Goal: Task Accomplishment & Management: Manage account settings

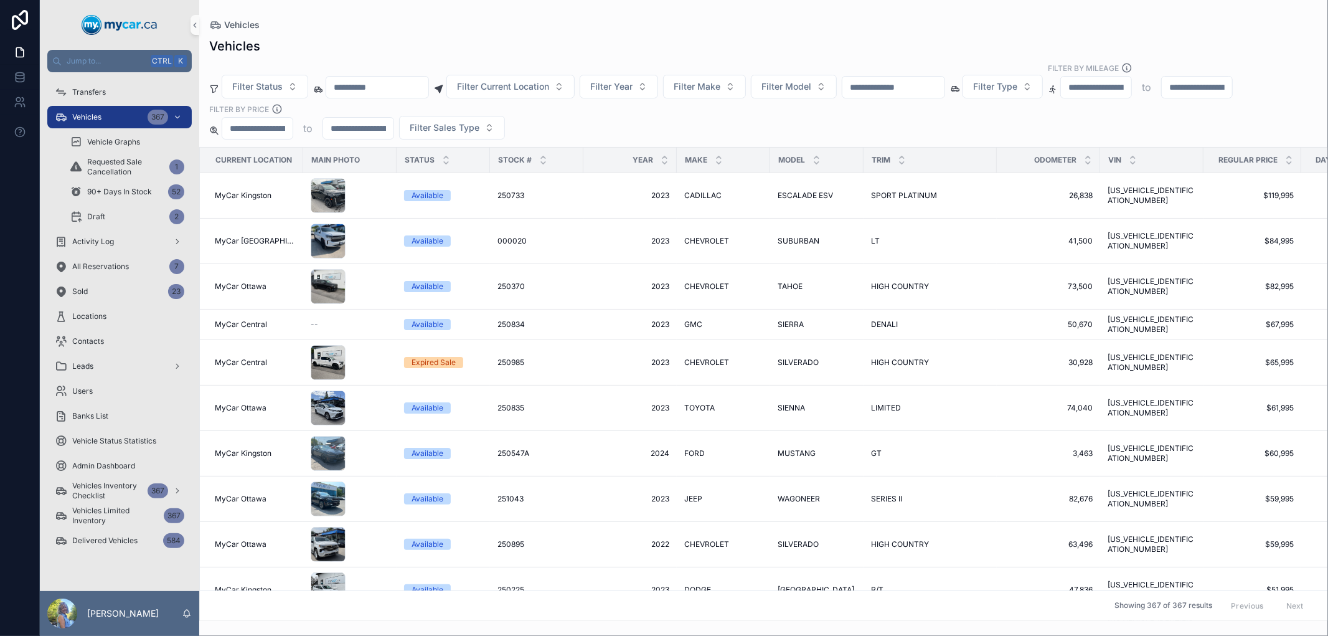
click at [922, 83] on input "scrollable content" at bounding box center [894, 86] width 102 height 17
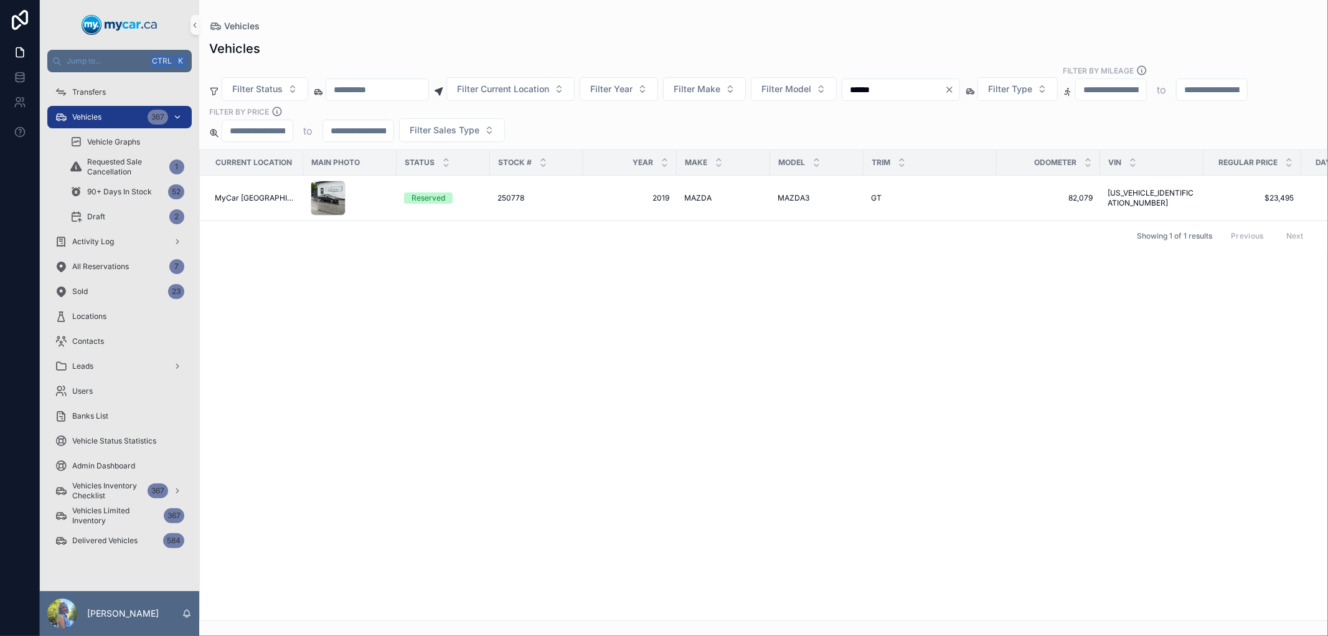
type input "******"
click at [123, 115] on div "Vehicles 367" at bounding box center [120, 117] width 130 height 20
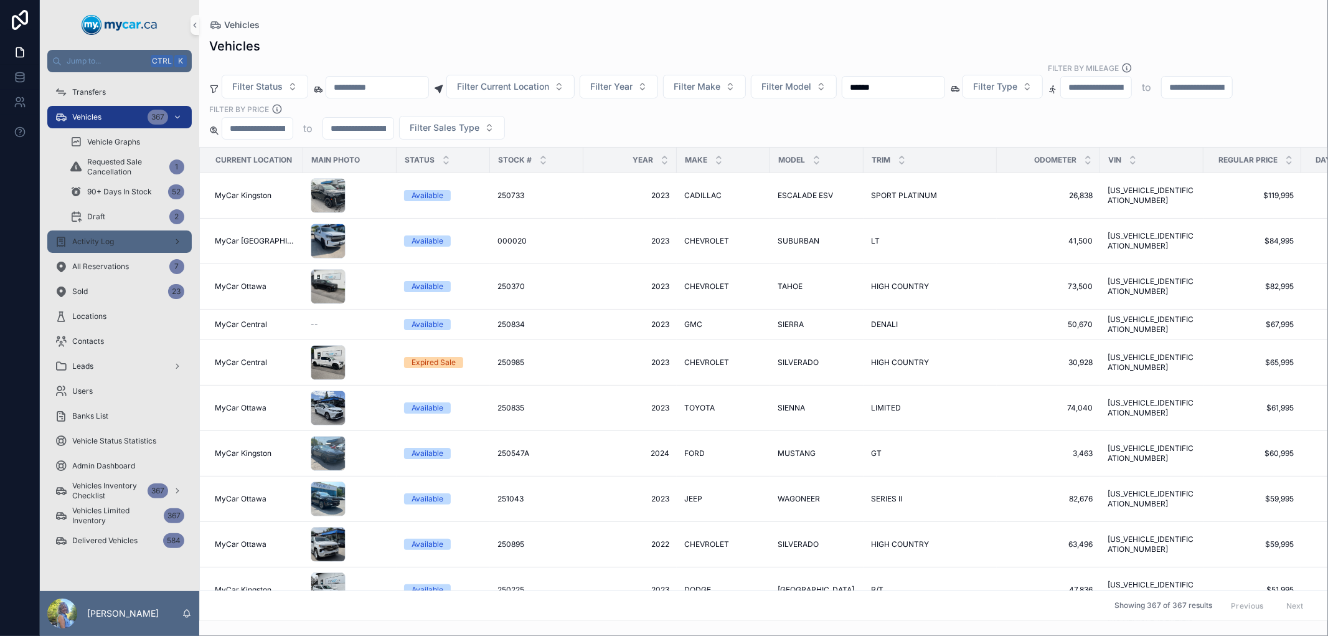
click at [108, 237] on span "Activity Log" at bounding box center [93, 242] width 42 height 10
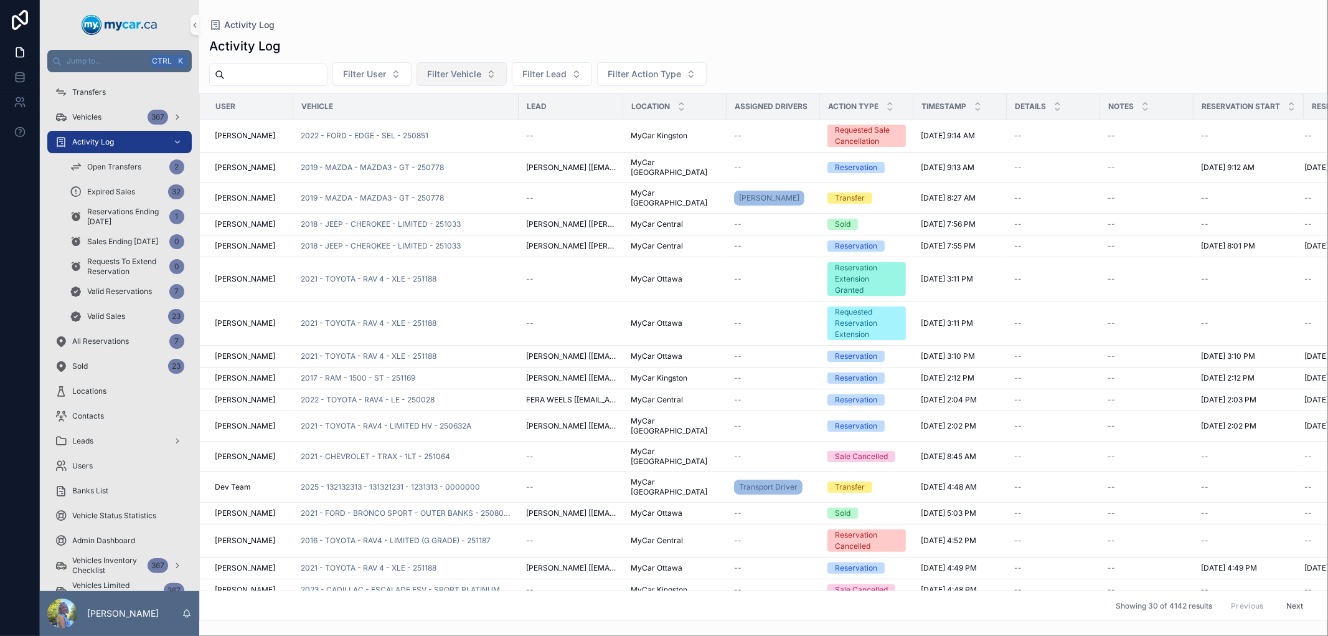
click at [481, 75] on span "Filter Vehicle" at bounding box center [454, 74] width 54 height 12
type input "******"
drag, startPoint x: 495, startPoint y: 100, endPoint x: 427, endPoint y: 97, distance: 68.6
click at [427, 97] on div "******" at bounding box center [490, 100] width 154 height 23
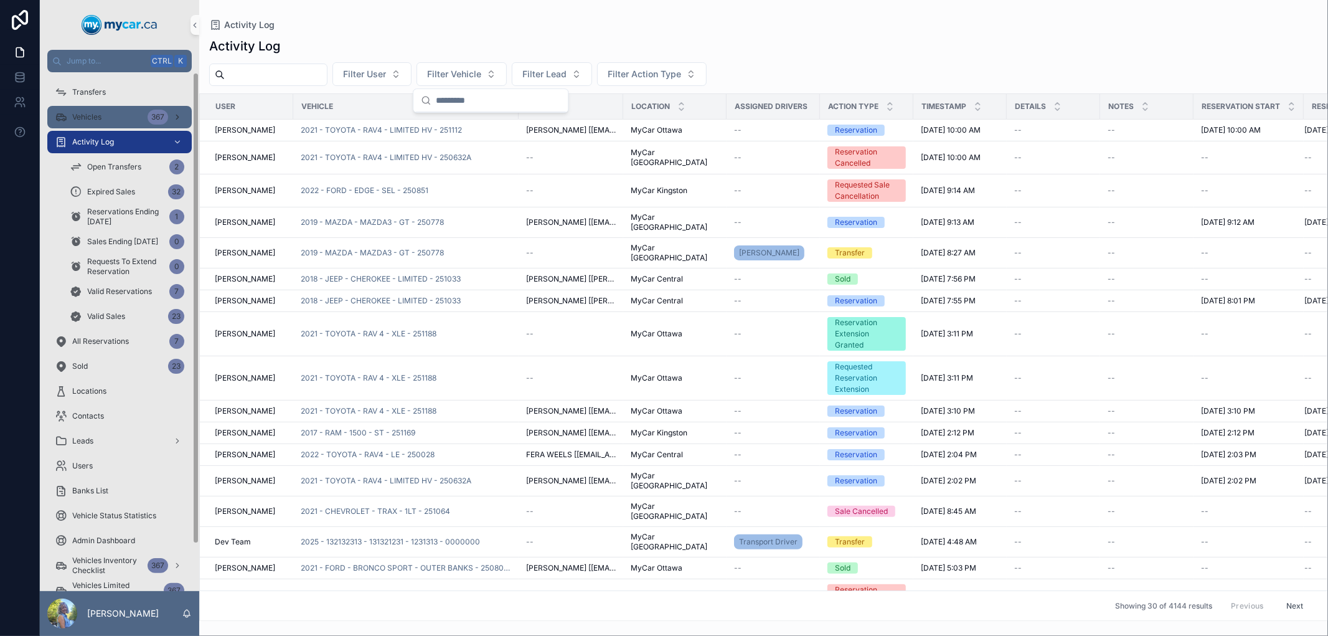
click at [116, 109] on div "Vehicles 367" at bounding box center [120, 117] width 130 height 20
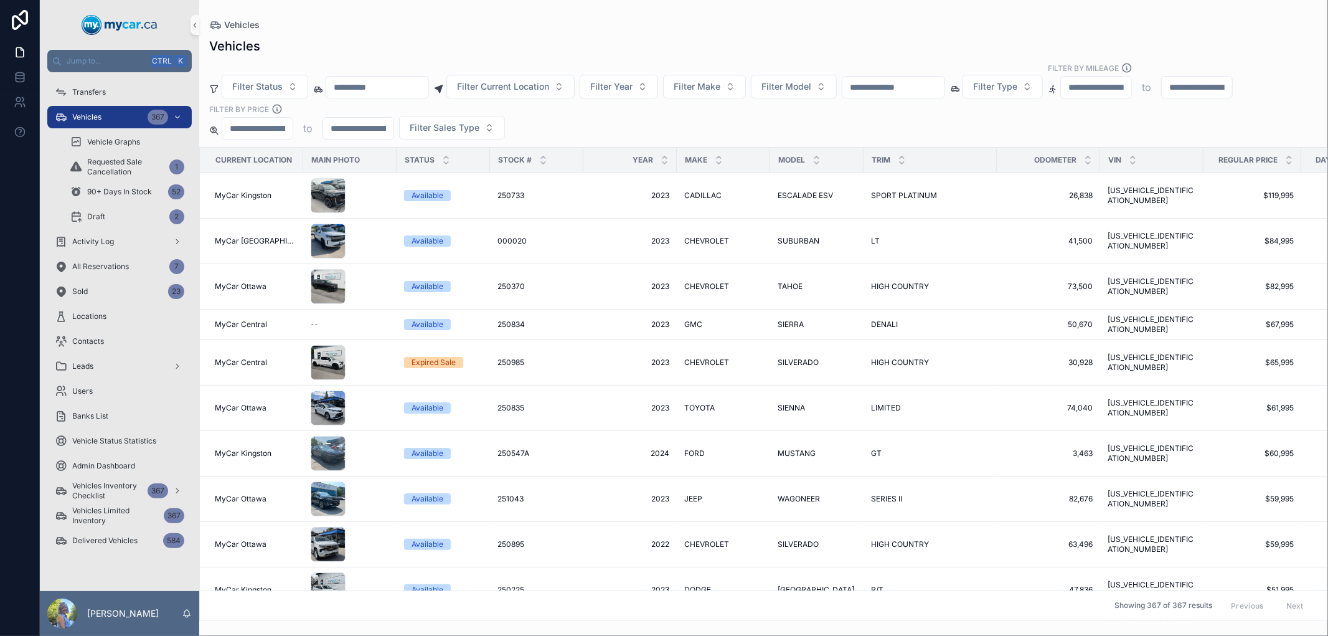
click at [806, 46] on div "Vehicles" at bounding box center [763, 45] width 1109 height 17
click at [101, 93] on span "Transfers" at bounding box center [89, 92] width 34 height 10
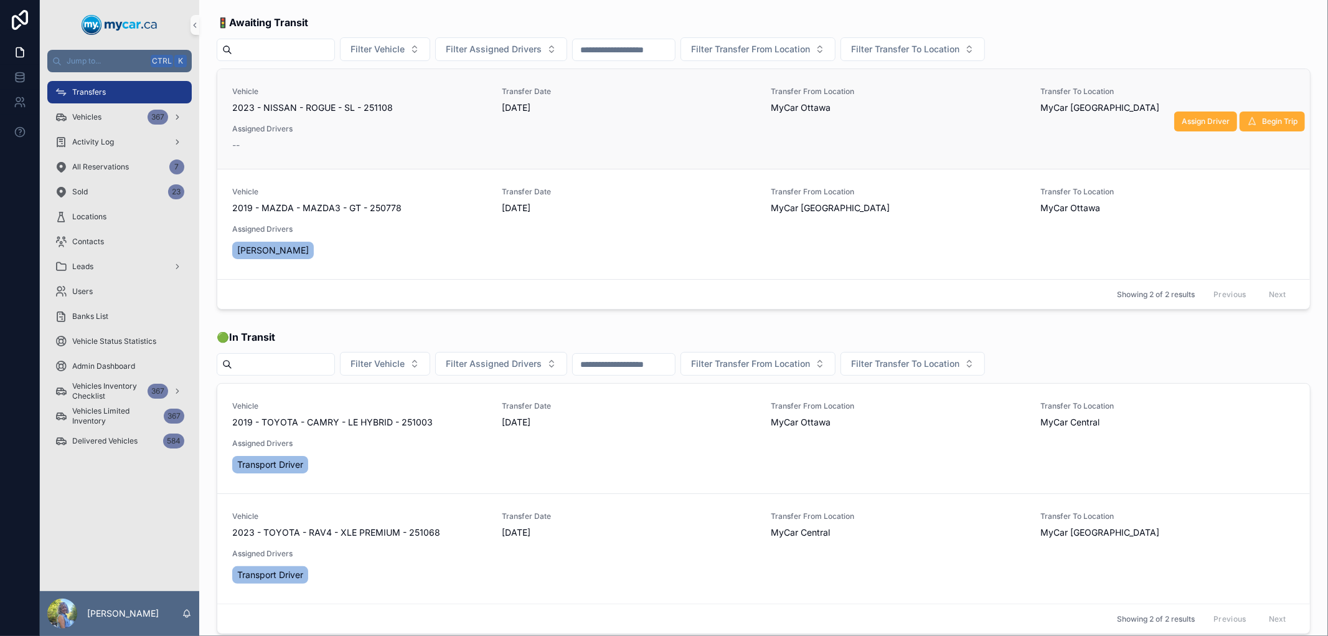
drag, startPoint x: 395, startPoint y: 112, endPoint x: 368, endPoint y: 106, distance: 27.5
click at [368, 106] on div "2023 - NISSAN - ROGUE - SL - 251108" at bounding box center [359, 108] width 255 height 12
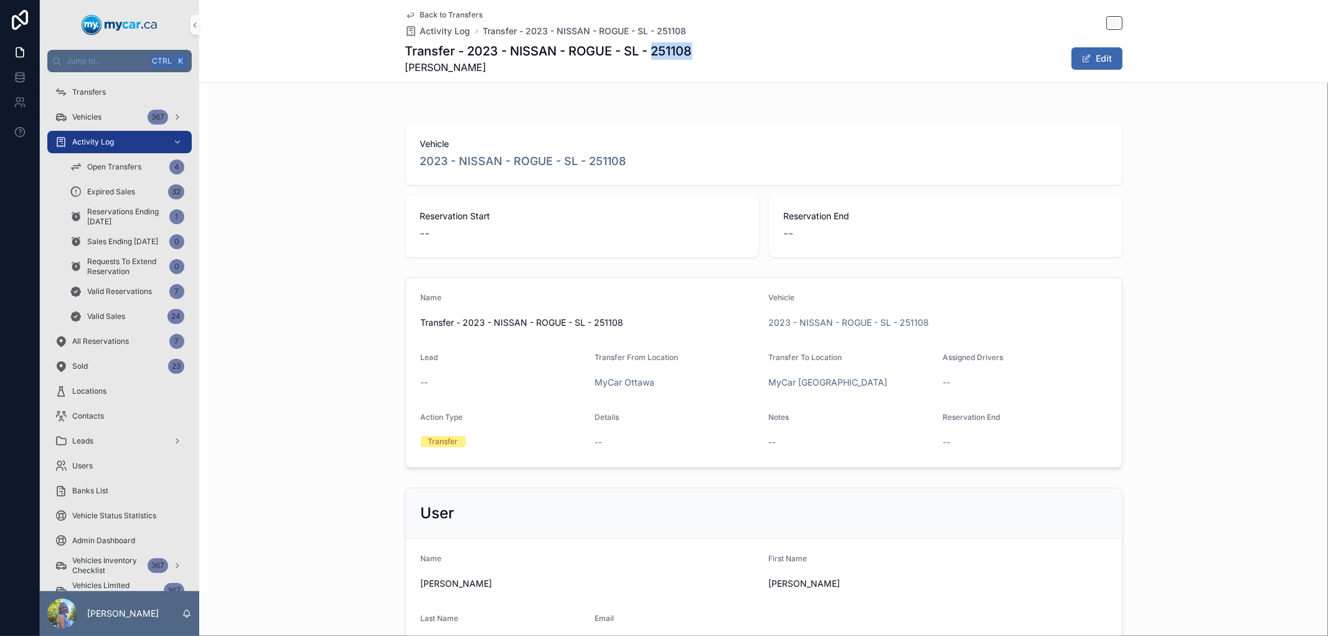
drag, startPoint x: 691, startPoint y: 44, endPoint x: 651, endPoint y: 47, distance: 40.0
click at [651, 47] on div "Transfer - 2023 - NISSAN - ROGUE - SL - 251108 [PERSON_NAME] Edit" at bounding box center [763, 58] width 717 height 32
copy h1 "251108"
click at [625, 34] on span "Transfer - 2023 - NISSAN - ROGUE - SL - 251108" at bounding box center [585, 31] width 204 height 12
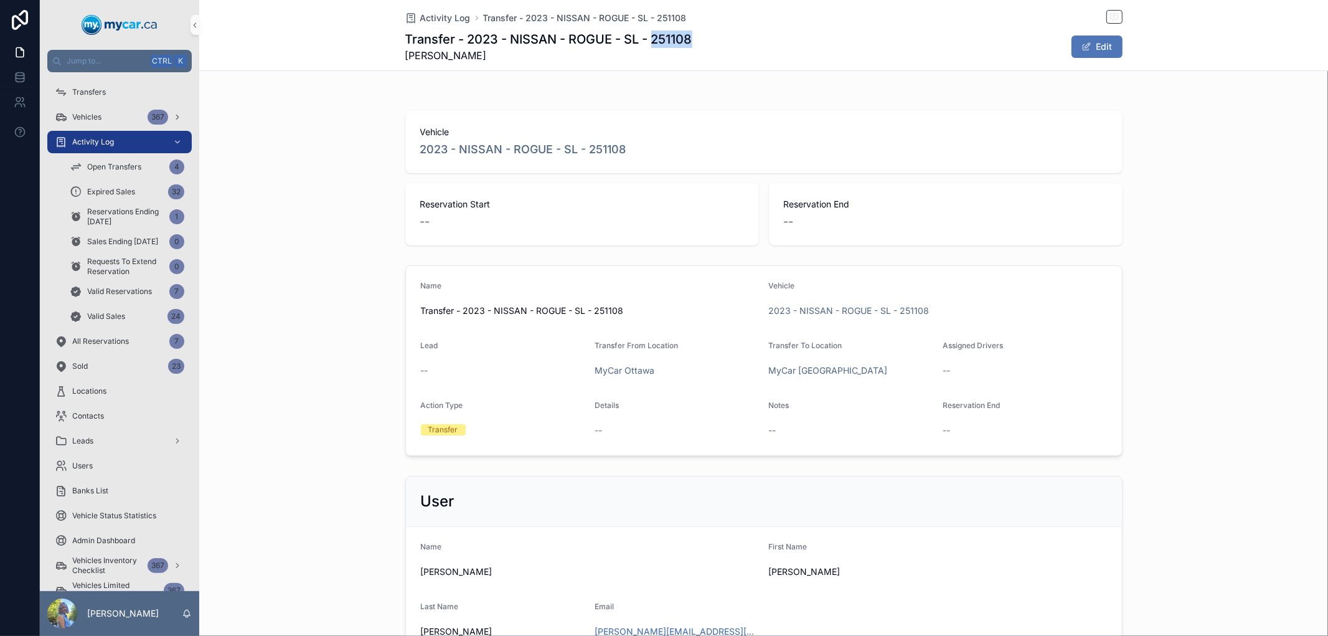
click at [1098, 46] on button "Edit" at bounding box center [1097, 46] width 51 height 22
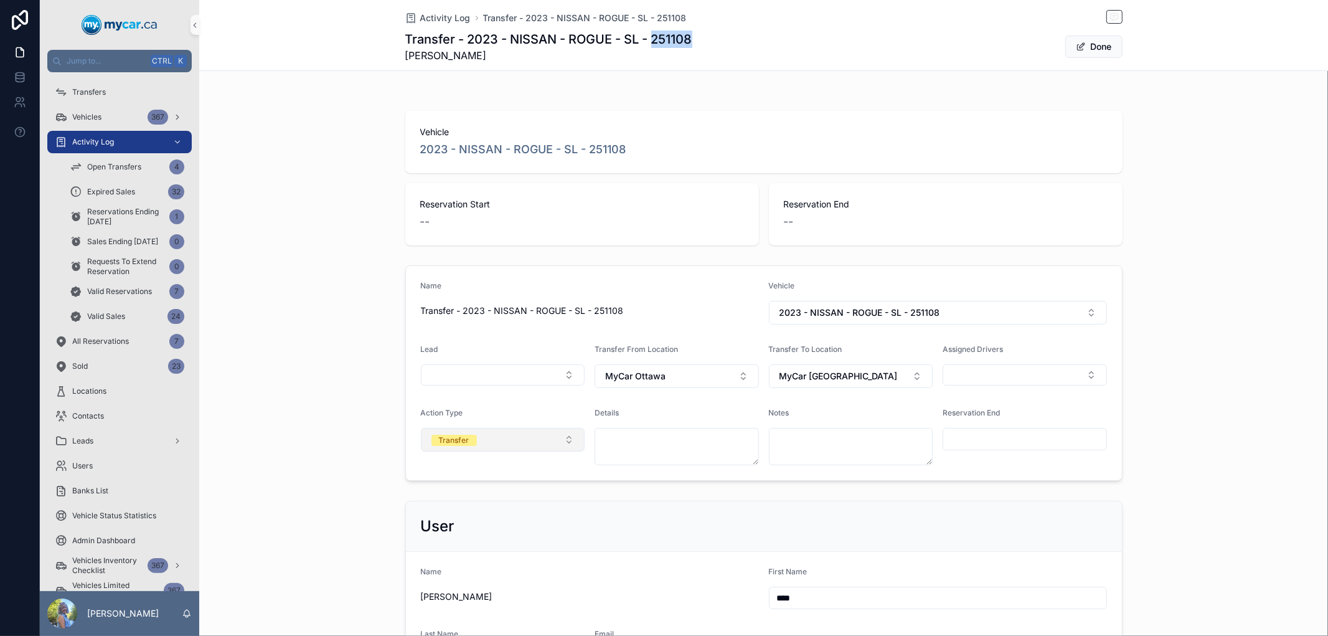
click at [563, 441] on button "Transfer" at bounding box center [503, 440] width 164 height 24
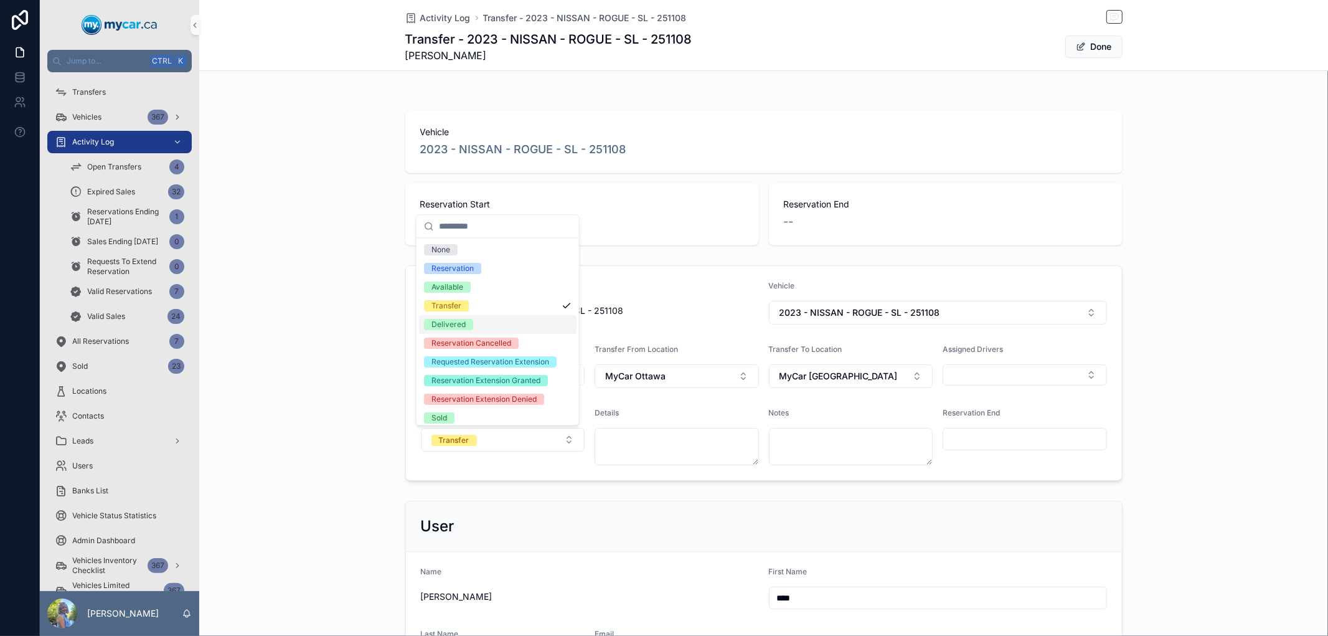
click at [522, 321] on div "Delivered" at bounding box center [498, 324] width 158 height 19
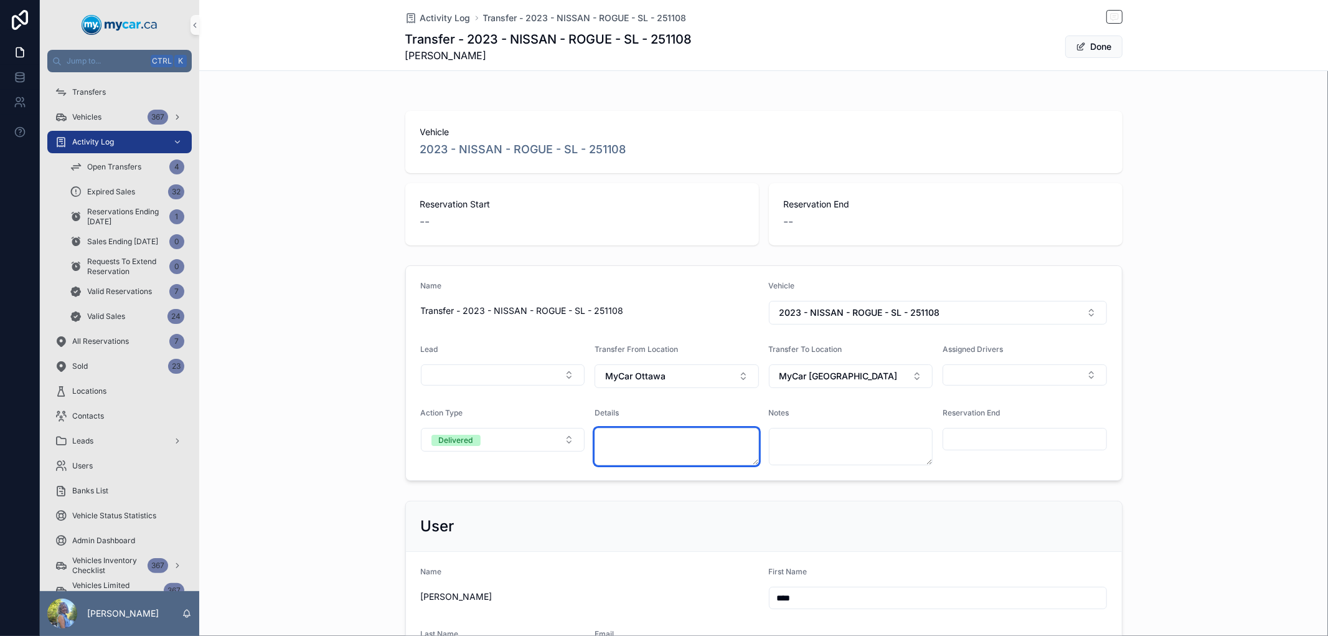
click at [665, 439] on textarea "scrollable content" at bounding box center [677, 446] width 164 height 37
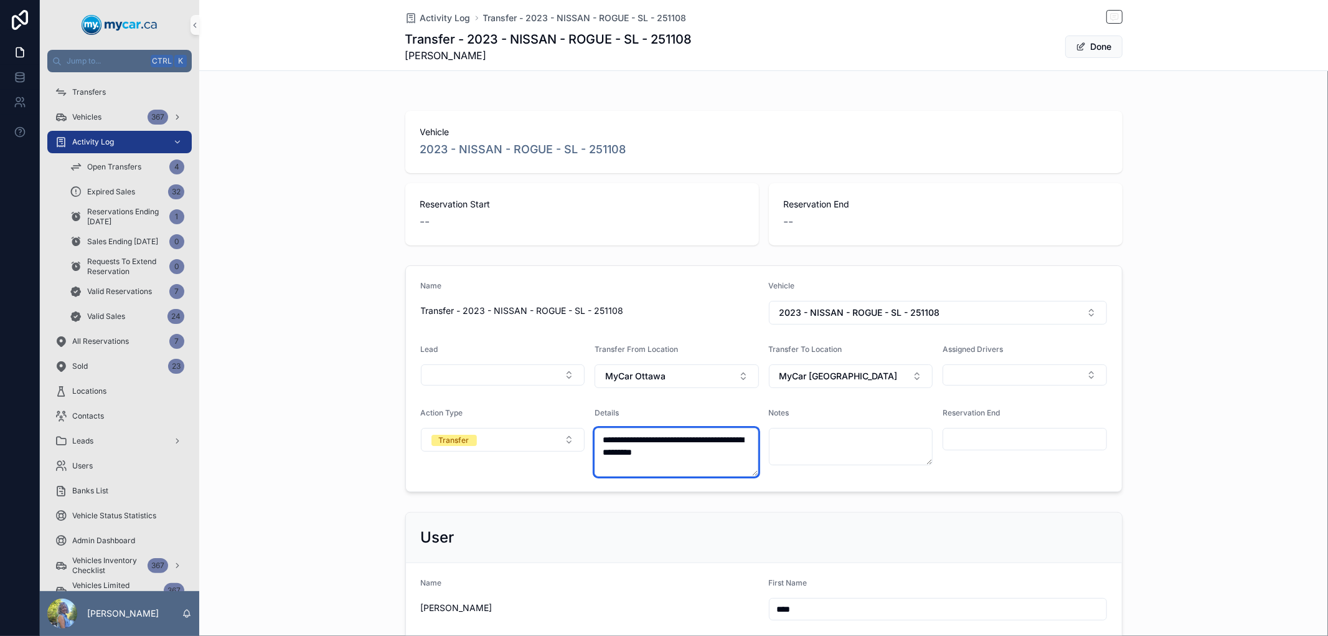
click at [688, 451] on textarea "**********" at bounding box center [677, 452] width 164 height 49
type textarea "**********"
click at [1091, 42] on button "Done" at bounding box center [1093, 46] width 57 height 22
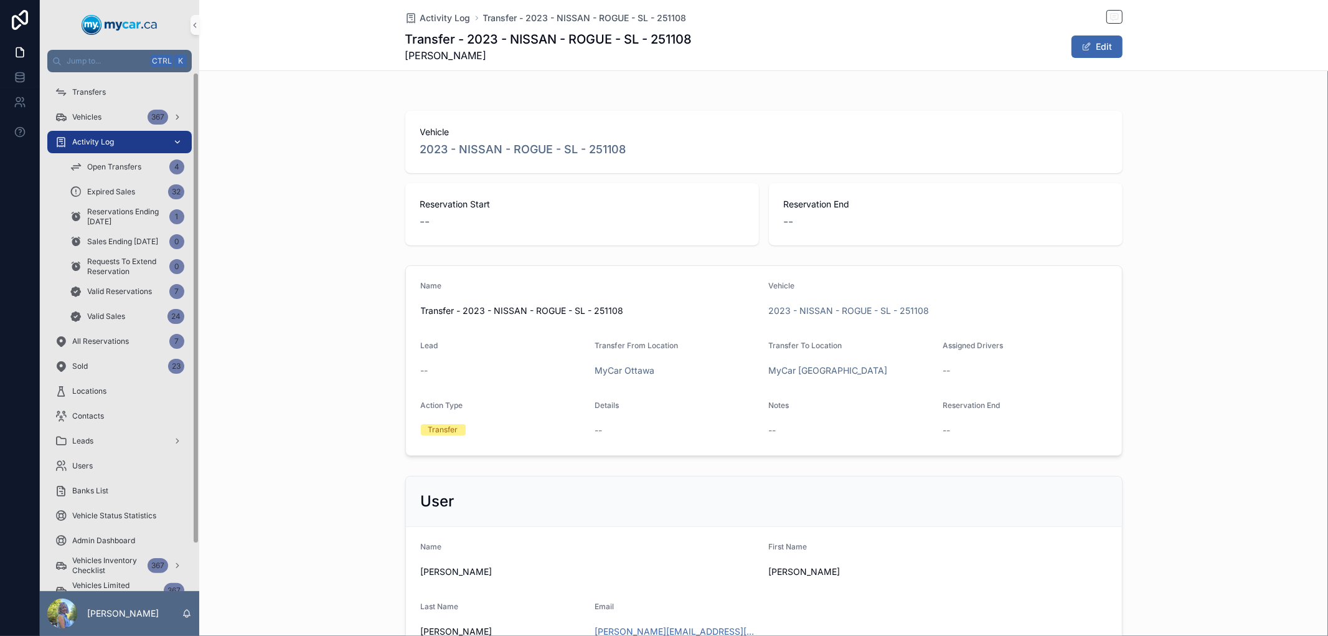
click at [84, 144] on span "Activity Log" at bounding box center [93, 142] width 42 height 10
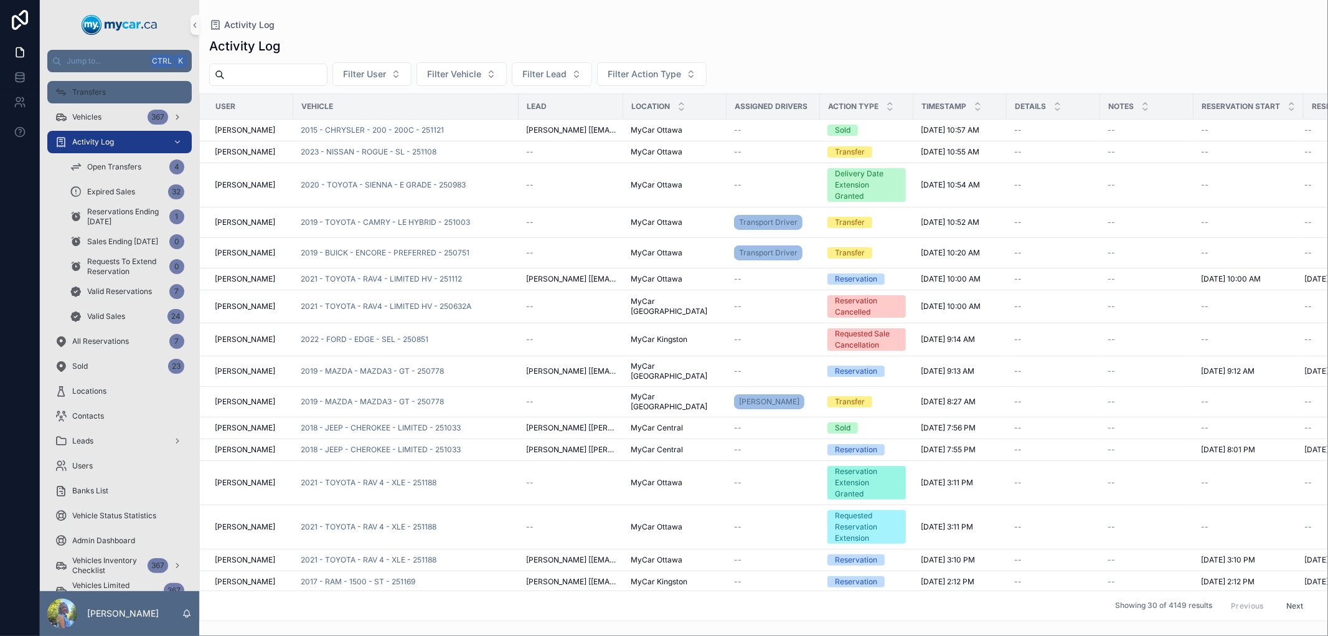
click at [93, 93] on span "Transfers" at bounding box center [89, 92] width 34 height 10
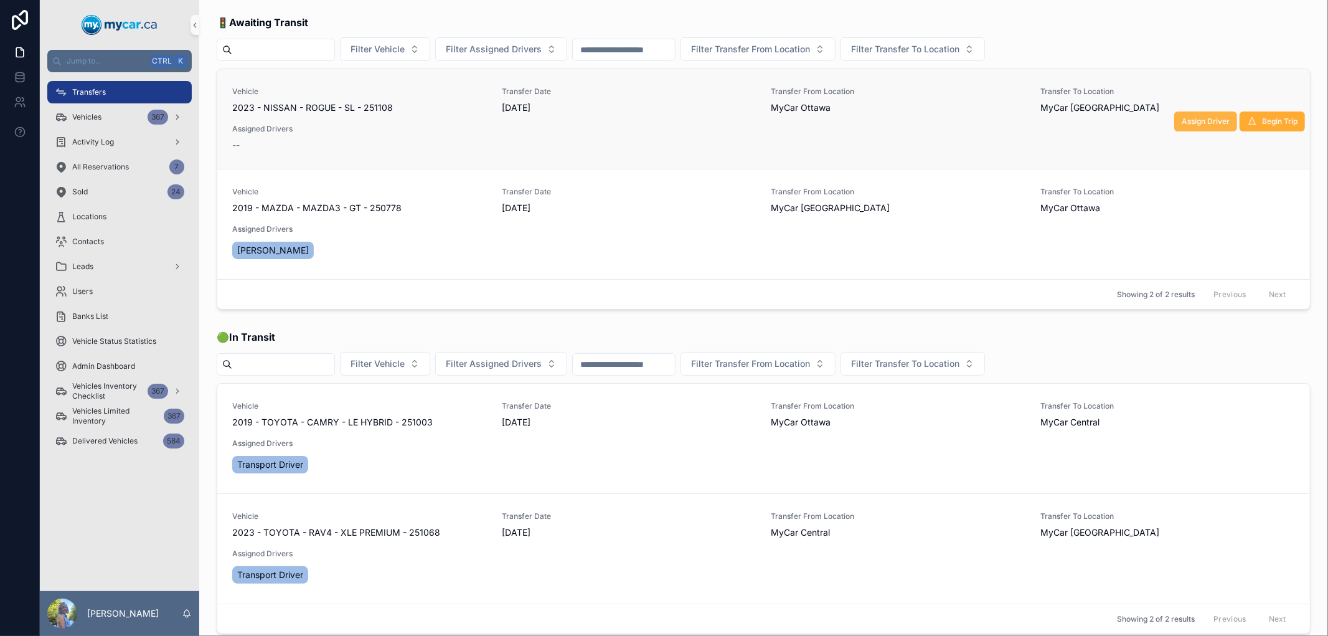
click at [1209, 120] on span "Assign Driver" at bounding box center [1206, 121] width 48 height 10
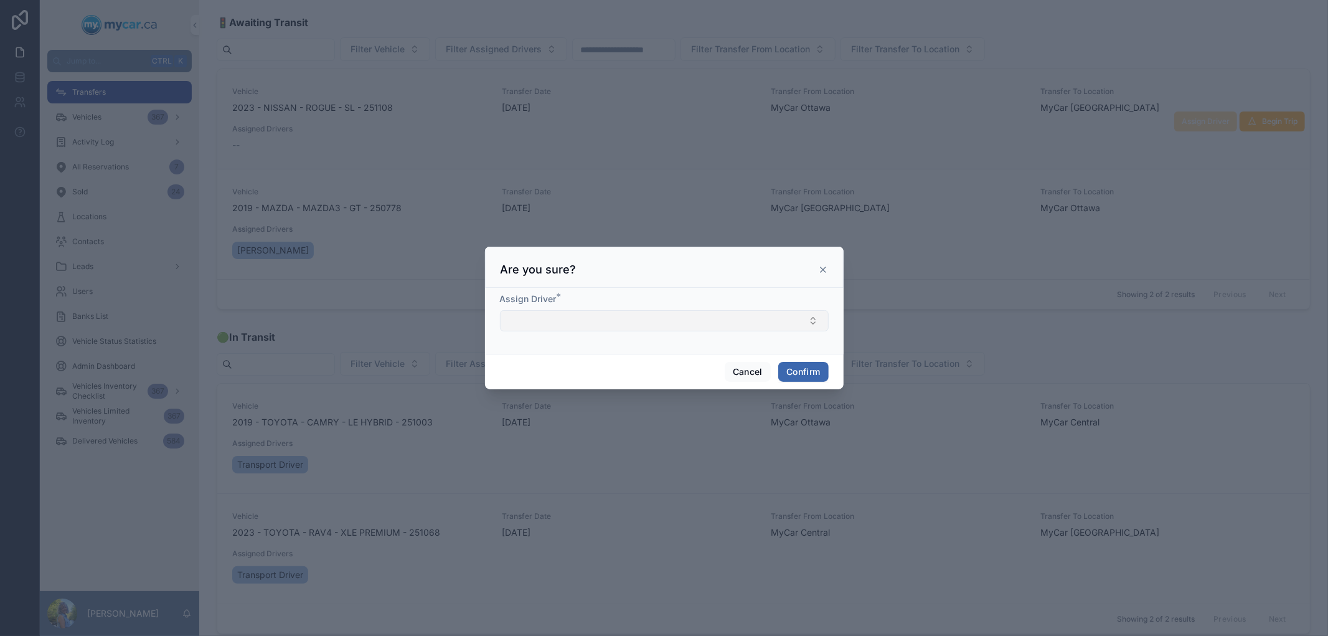
click at [712, 321] on button "Select Button" at bounding box center [664, 320] width 329 height 21
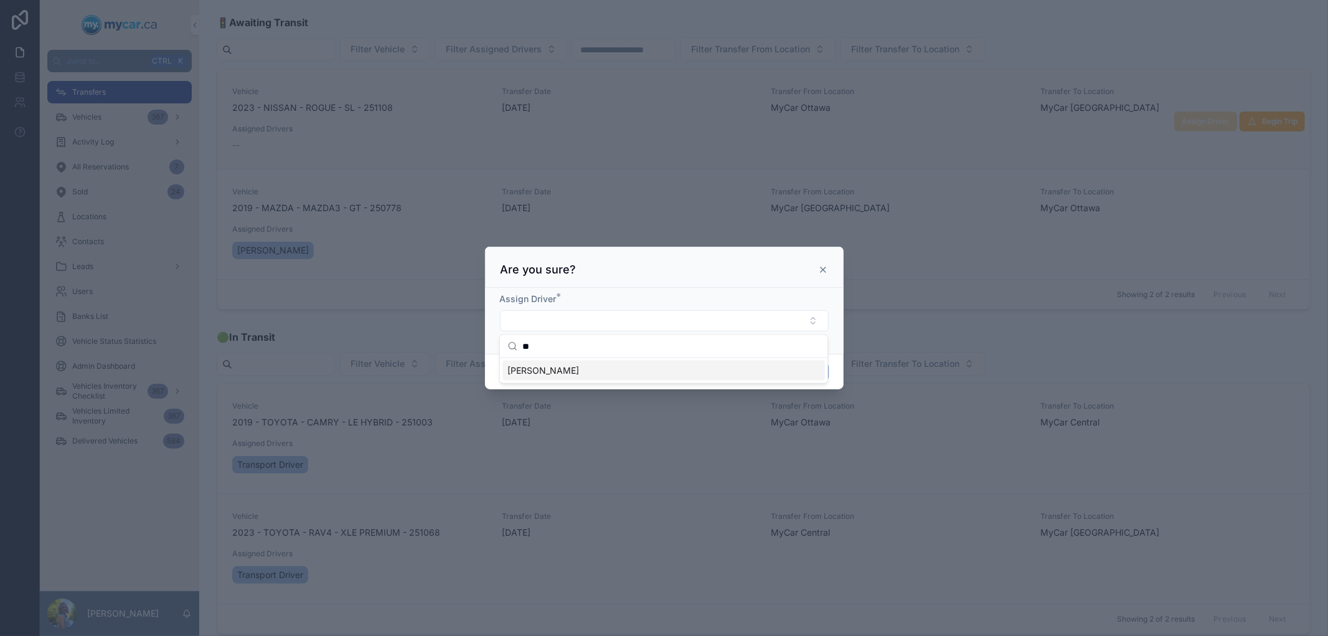
type input "**"
click at [612, 375] on div "Ron Cadger" at bounding box center [664, 371] width 323 height 20
click at [841, 331] on div "Assign Driver * Ron Cadger" at bounding box center [664, 321] width 359 height 70
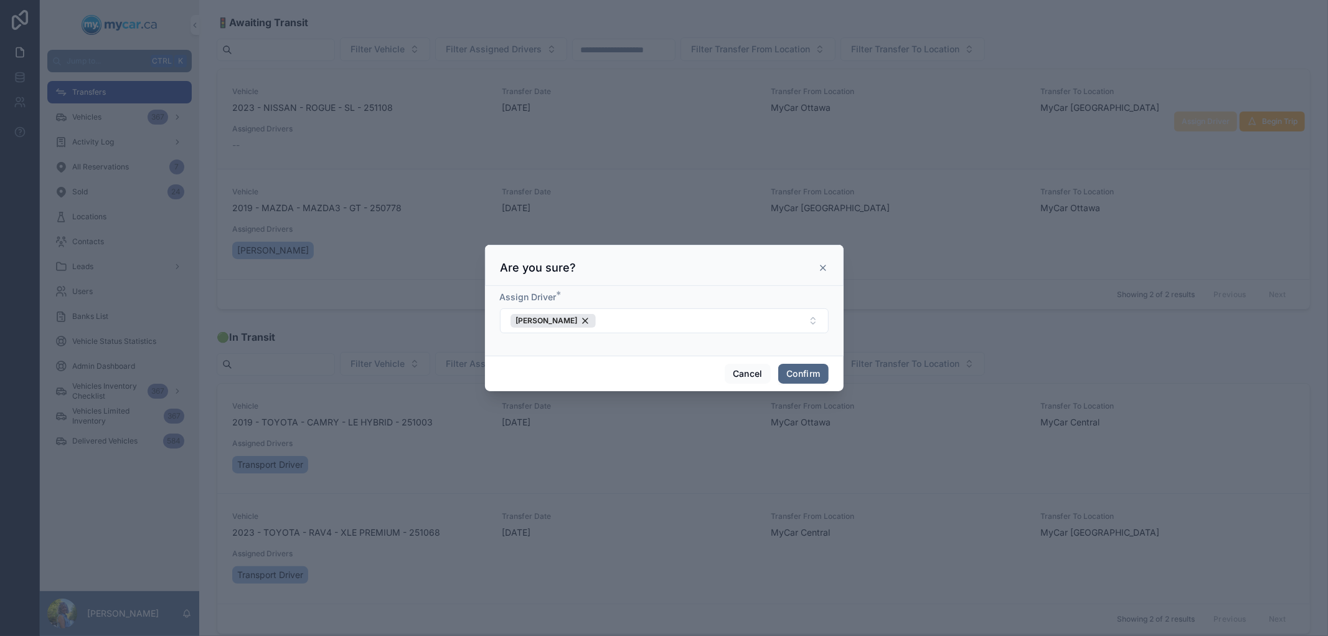
click at [802, 370] on button "Confirm" at bounding box center [803, 374] width 50 height 20
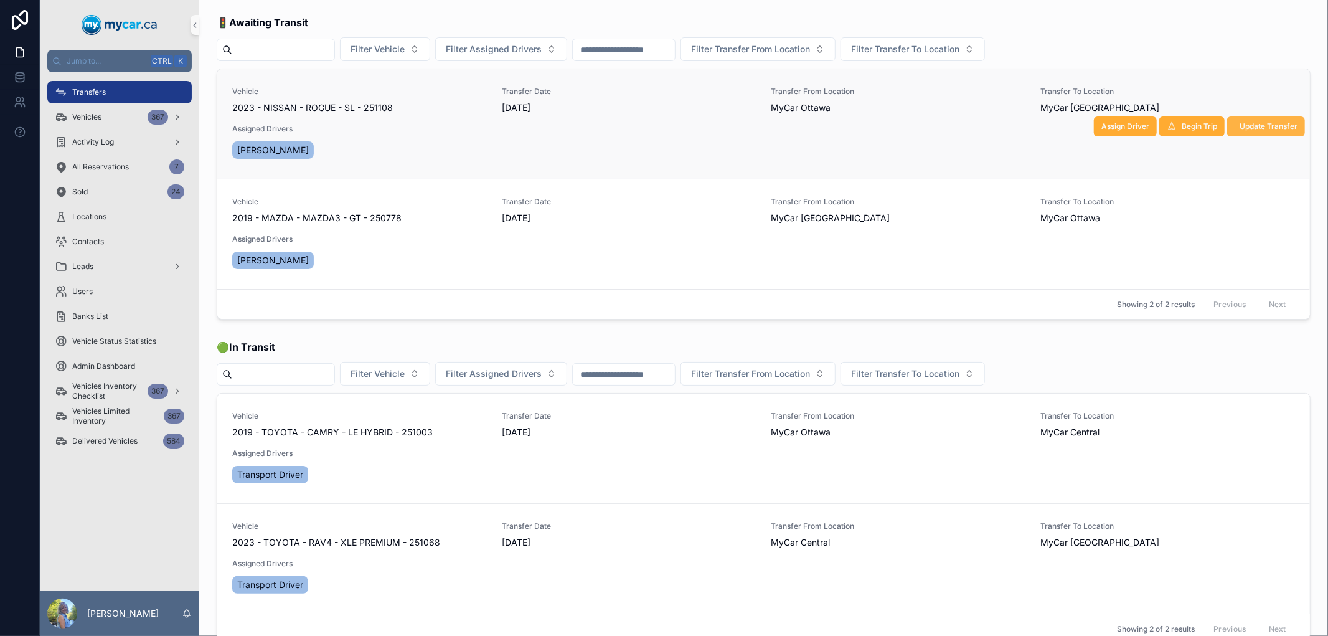
click at [1264, 123] on span "Update Transfer" at bounding box center [1269, 126] width 58 height 10
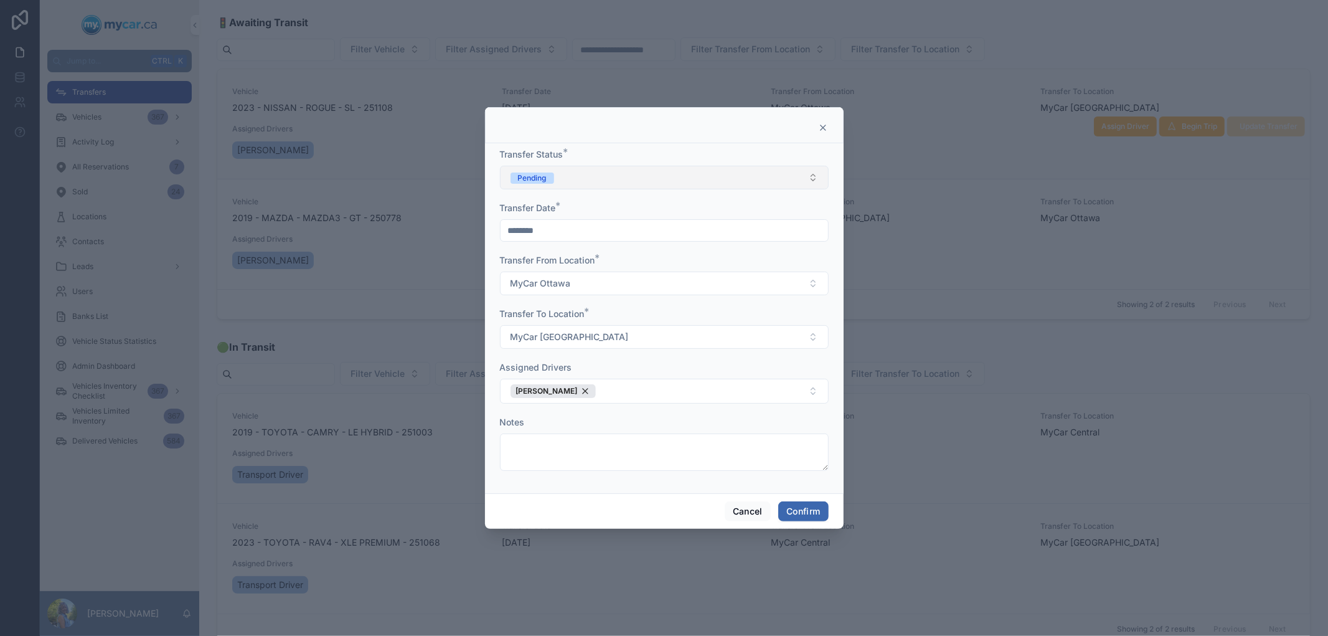
click at [775, 177] on button "Pending" at bounding box center [664, 178] width 329 height 24
click at [644, 263] on div "Completed" at bounding box center [664, 264] width 323 height 19
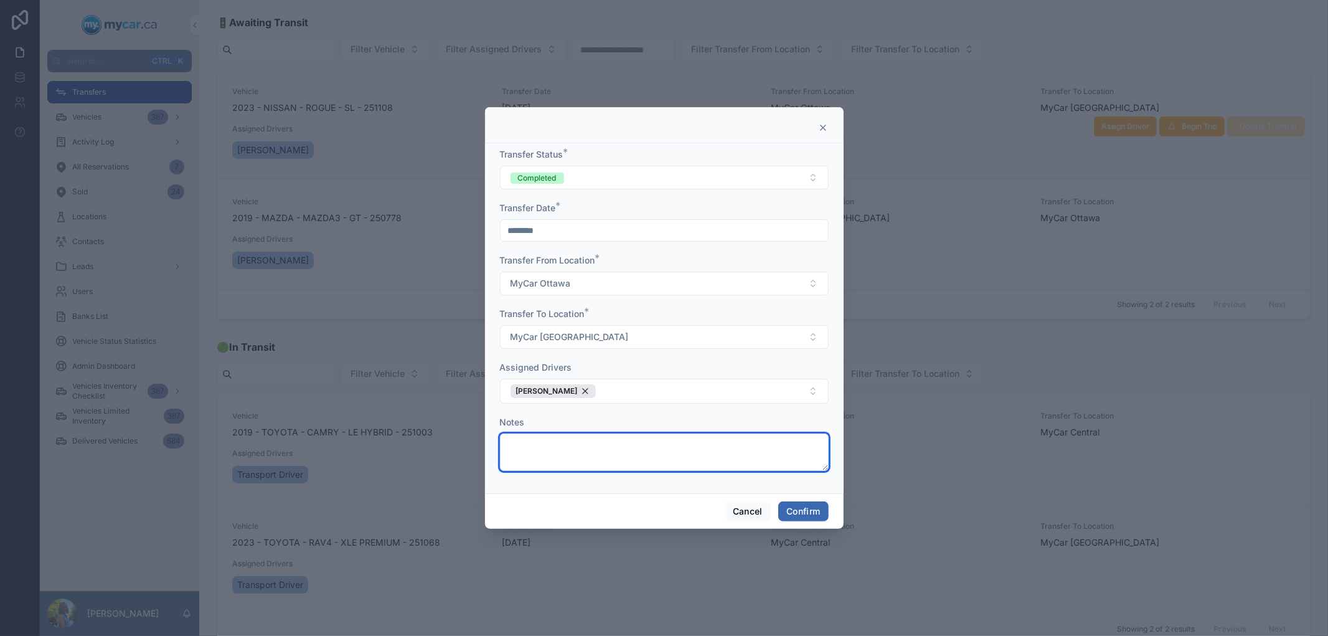
click at [620, 444] on textarea at bounding box center [664, 451] width 329 height 37
type textarea "*"
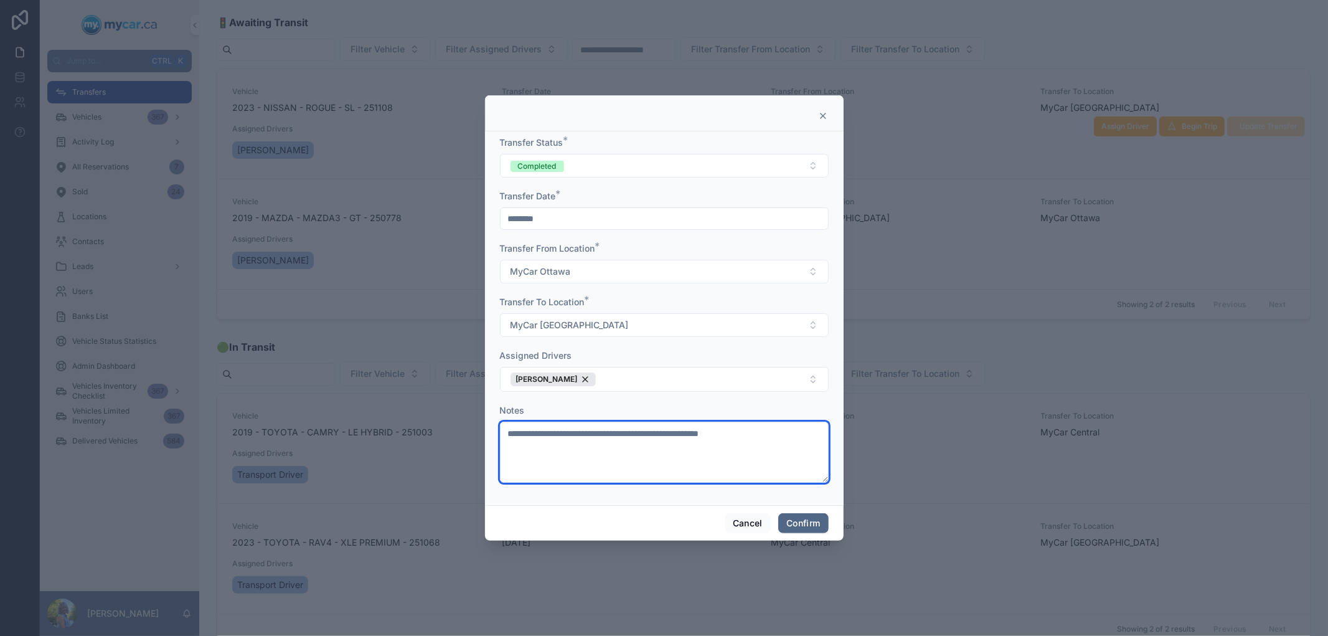
type textarea "**********"
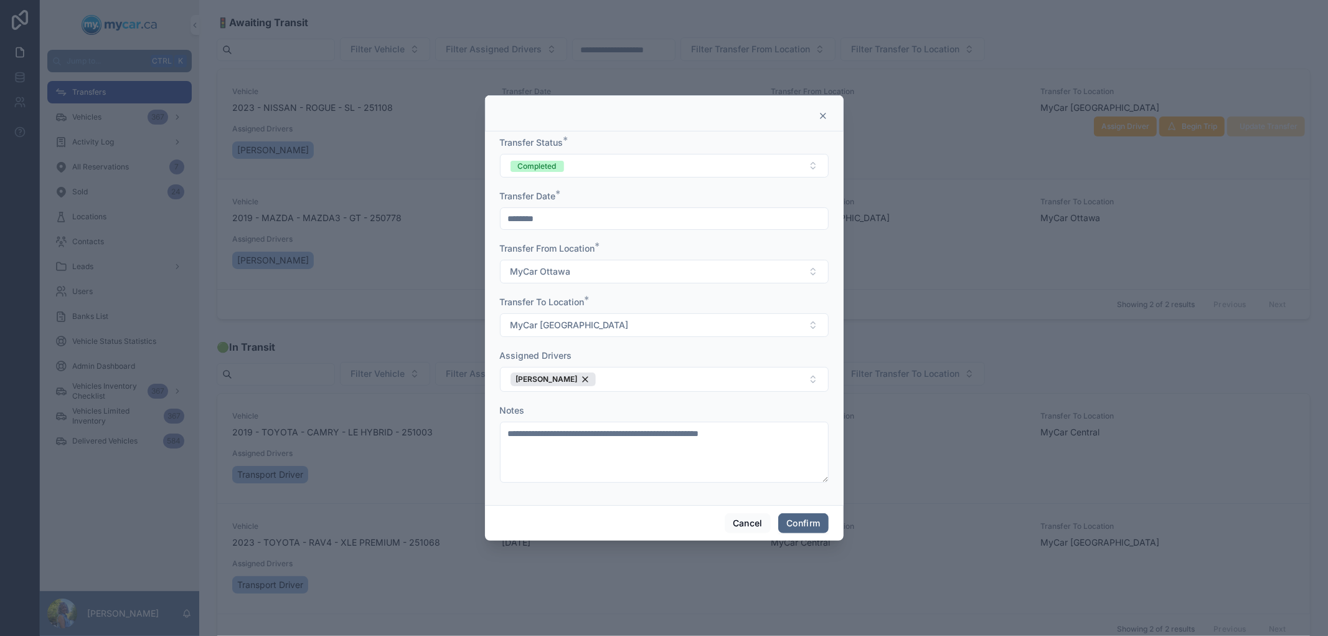
click at [814, 524] on button "Confirm" at bounding box center [803, 523] width 50 height 20
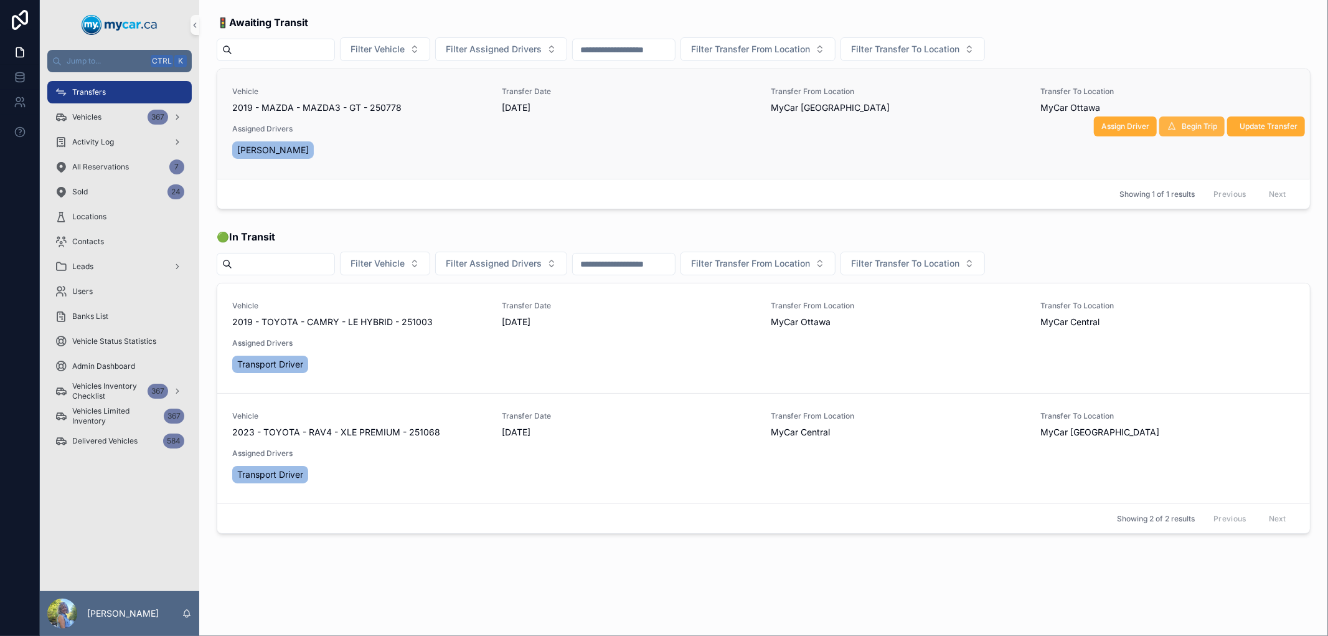
click at [1196, 128] on span "Begin Trip" at bounding box center [1199, 126] width 35 height 10
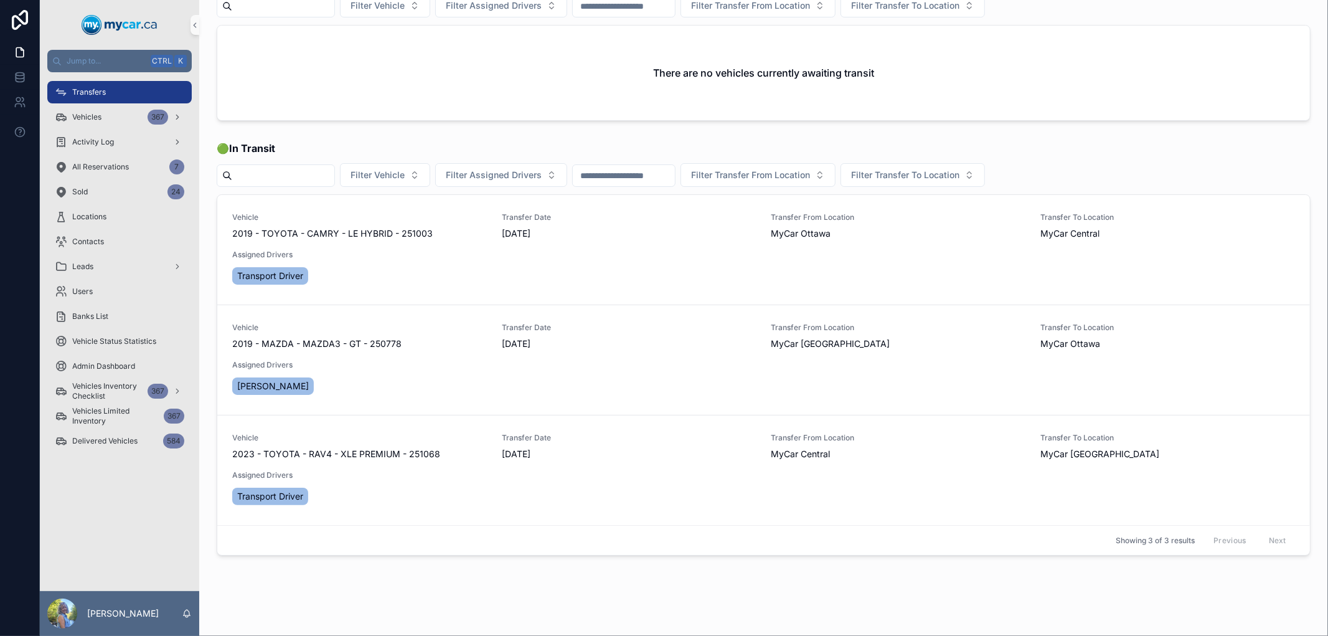
scroll to position [67, 0]
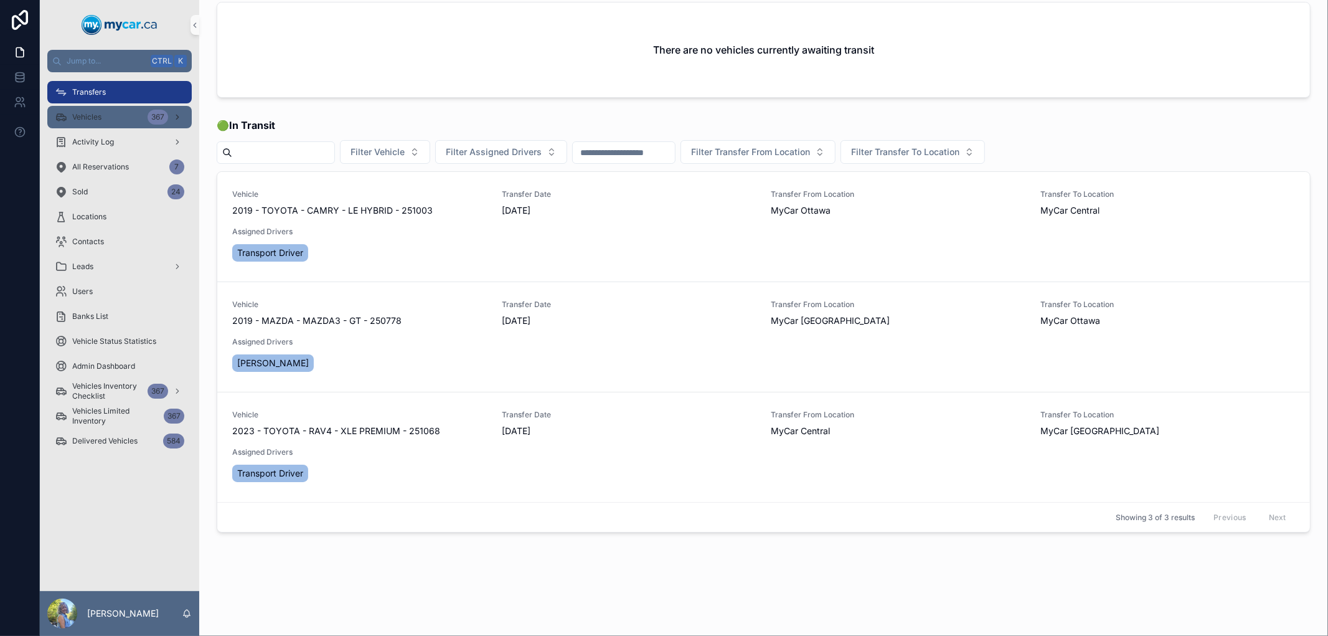
click at [105, 116] on div "Vehicles 367" at bounding box center [120, 117] width 130 height 20
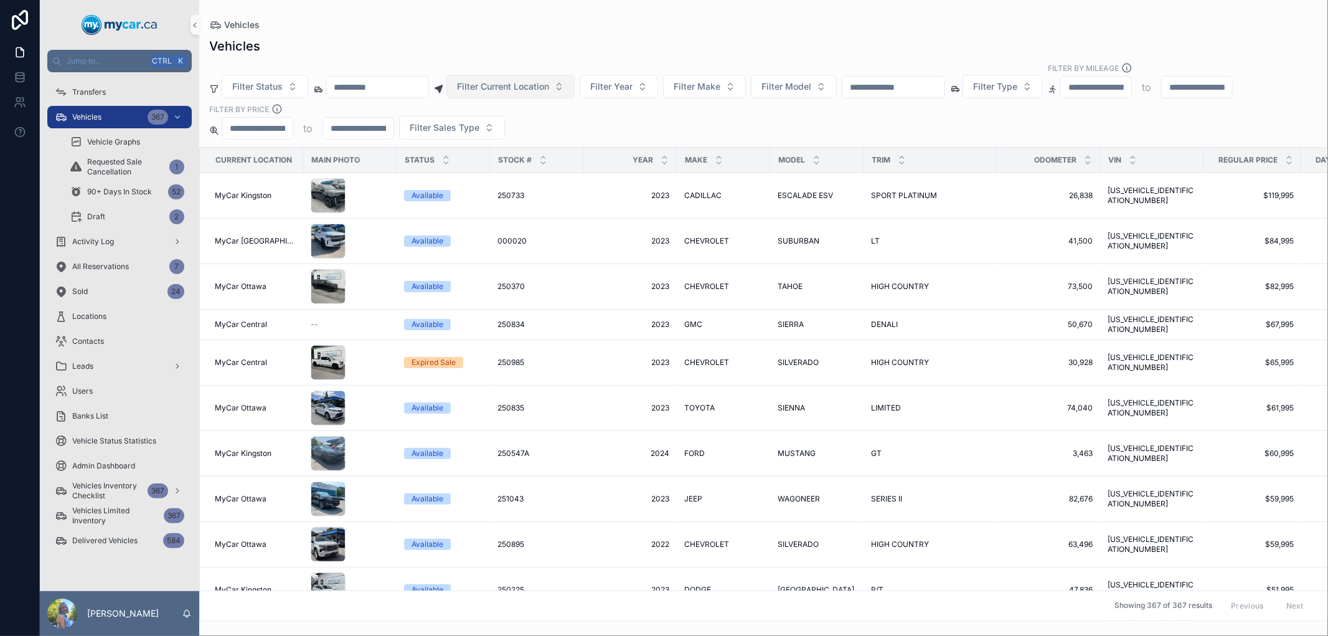
click at [528, 90] on span "Filter Current Location" at bounding box center [503, 86] width 92 height 12
drag, startPoint x: 630, startPoint y: 6, endPoint x: 780, endPoint y: 67, distance: 162.0
click at [630, 7] on div "Vehicles Vehicles Filter Status Filter Current Location Filter Year Filter Make…" at bounding box center [763, 310] width 1129 height 621
click at [945, 86] on input "scrollable content" at bounding box center [894, 86] width 102 height 17
click at [85, 116] on span "Vehicles" at bounding box center [86, 117] width 29 height 10
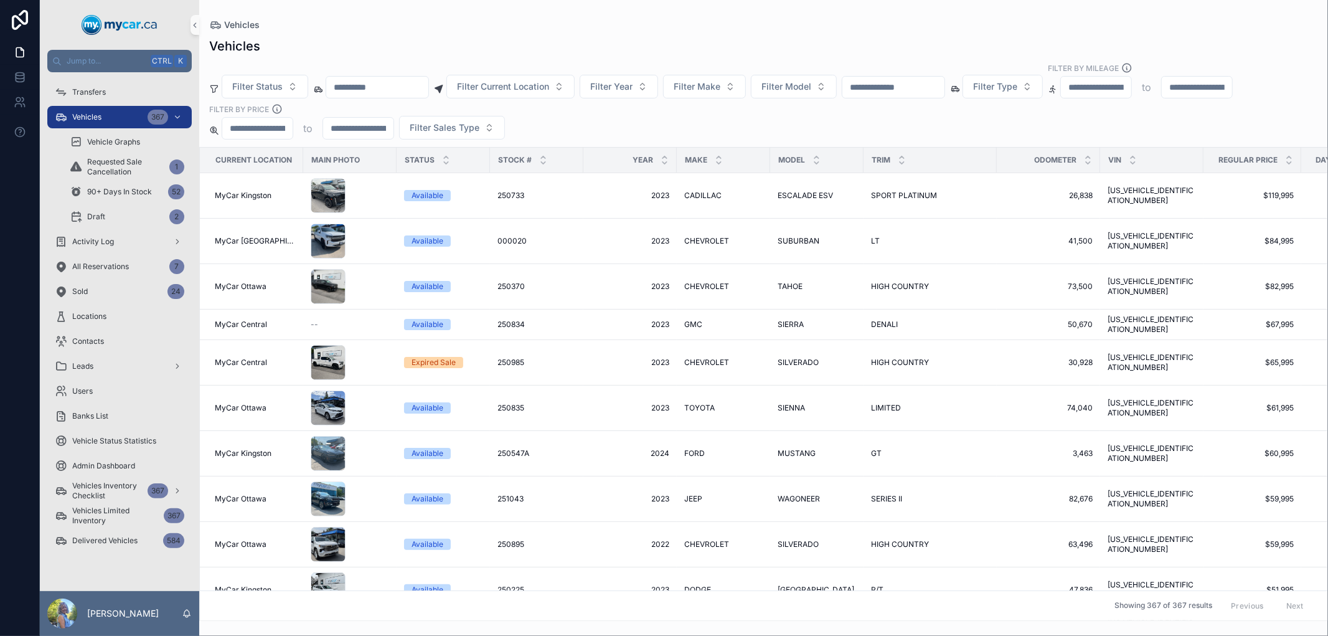
click at [899, 88] on input "scrollable content" at bounding box center [894, 86] width 102 height 17
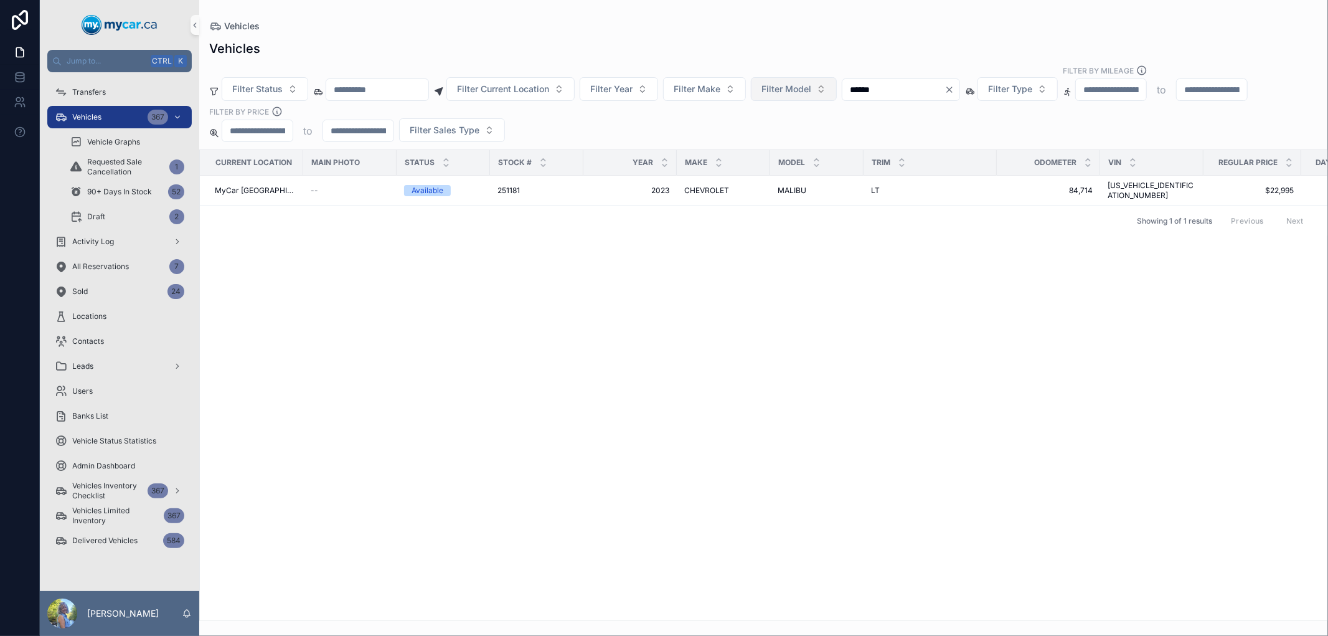
drag, startPoint x: 910, startPoint y: 88, endPoint x: 818, endPoint y: 100, distance: 92.8
click at [818, 100] on div "Filter Status Filter Current Location Filter Year Filter Make Filter Model ****…" at bounding box center [763, 103] width 1129 height 77
type input "******"
